Goal: Find specific fact: Find specific fact

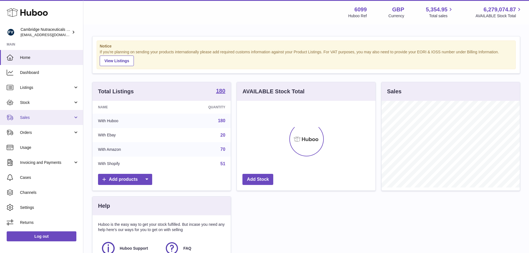
click at [68, 118] on span "Sales" at bounding box center [46, 117] width 53 height 5
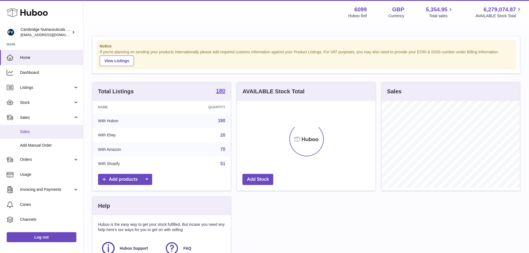
click at [58, 132] on span "Sales" at bounding box center [49, 131] width 59 height 5
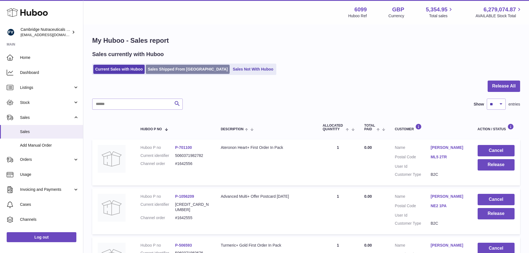
click at [181, 68] on link "Sales Shipped From [GEOGRAPHIC_DATA]" at bounding box center [188, 69] width 84 height 9
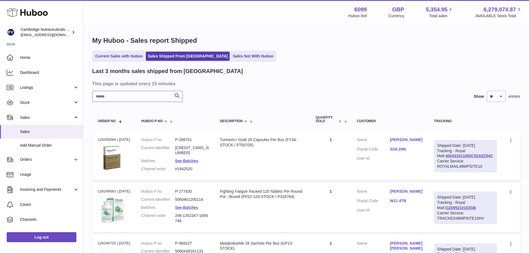
click at [129, 97] on input "text" at bounding box center [137, 96] width 91 height 11
paste input "********"
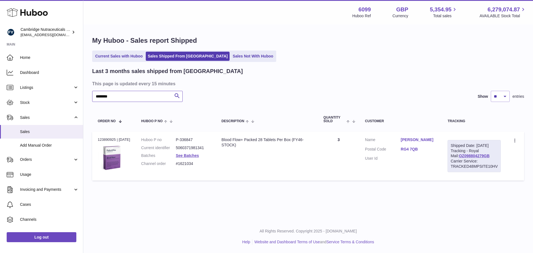
type input "********"
click at [371, 210] on div "Menu Huboo 6099 Huboo Ref GBP Currency 5,354.95 Total sales 6,279,074.87 AVAILA…" at bounding box center [308, 110] width 450 height 220
click at [435, 154] on dl "Customer Name [PERSON_NAME] Postal Code RG4 7QB User Id" at bounding box center [401, 150] width 72 height 27
drag, startPoint x: 393, startPoint y: 149, endPoint x: 418, endPoint y: 150, distance: 25.0
click at [418, 150] on dl "Customer Name [PERSON_NAME] Postal Code RG4 7QB User Id" at bounding box center [401, 150] width 72 height 27
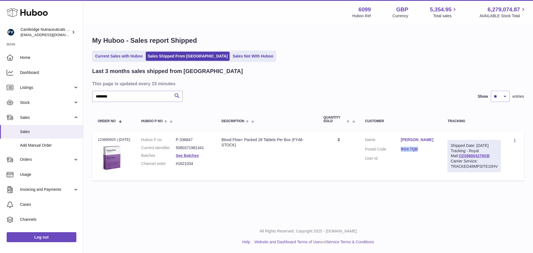
copy dl "RG4 7QB"
